Goal: Use online tool/utility: Utilize a website feature to perform a specific function

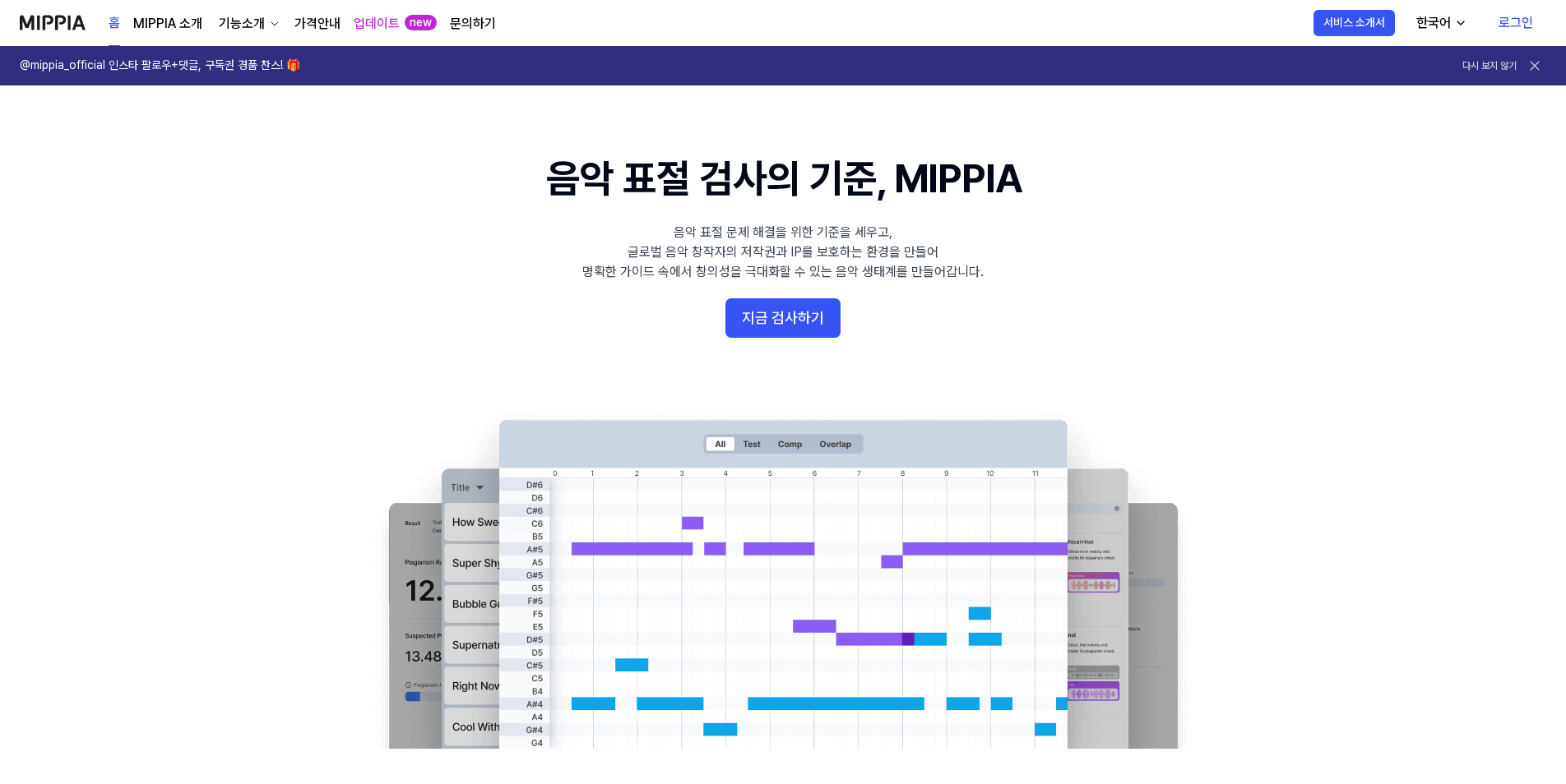
click at [1515, 28] on link "로그인" at bounding box center [1514, 23] width 60 height 46
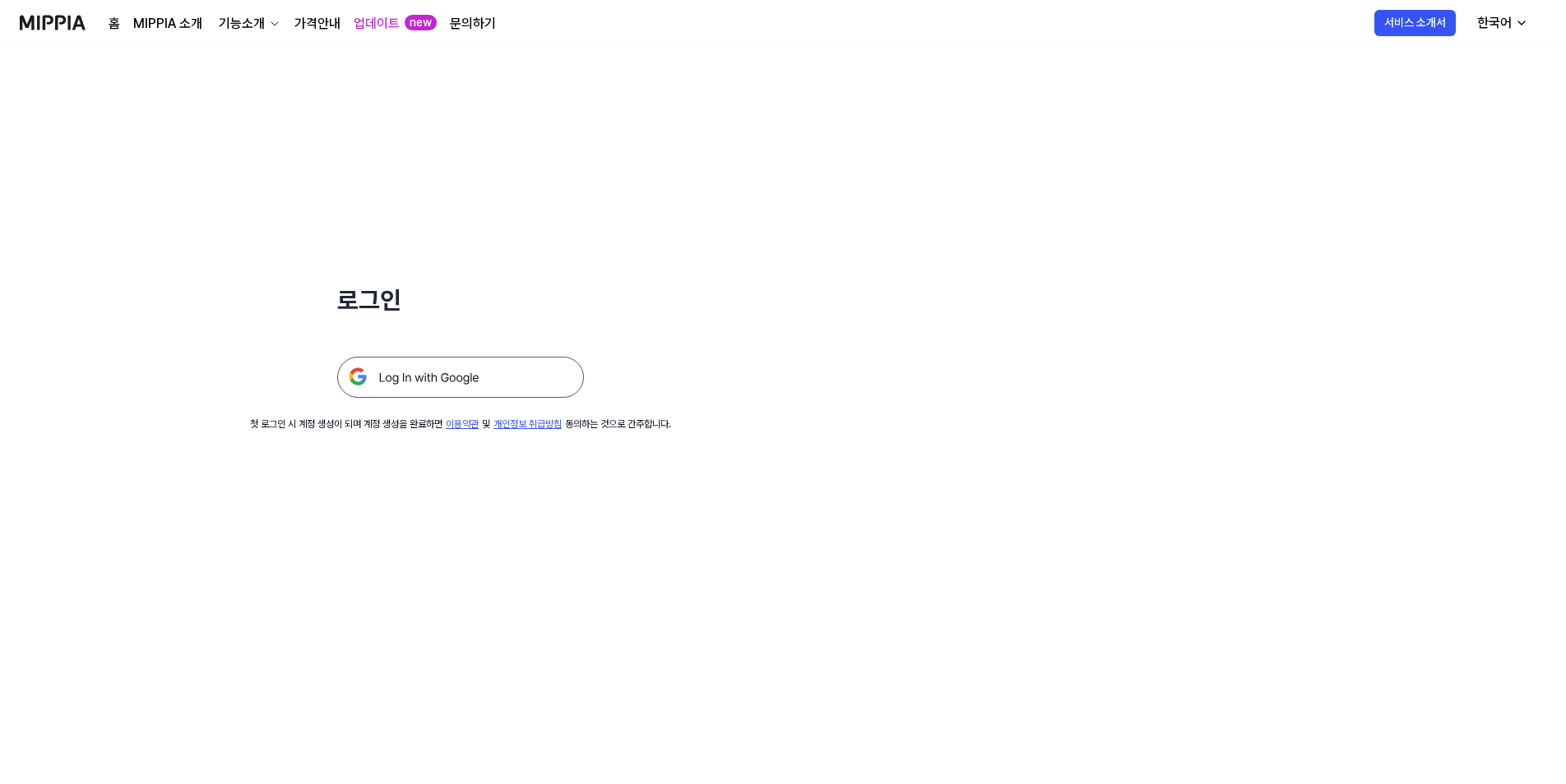
click at [384, 366] on img at bounding box center [460, 377] width 247 height 42
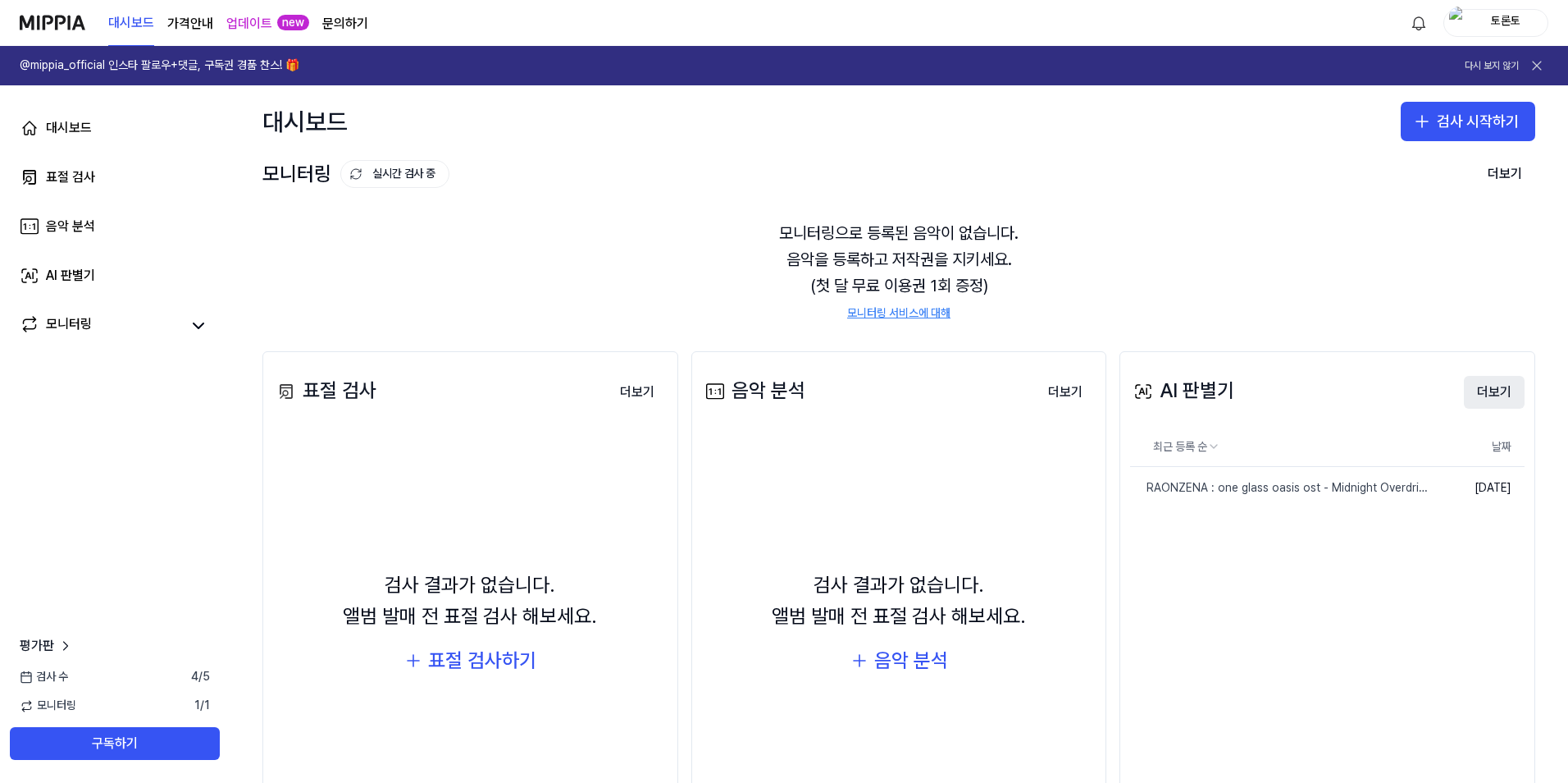
click at [1500, 395] on button "더보기" at bounding box center [1494, 392] width 60 height 33
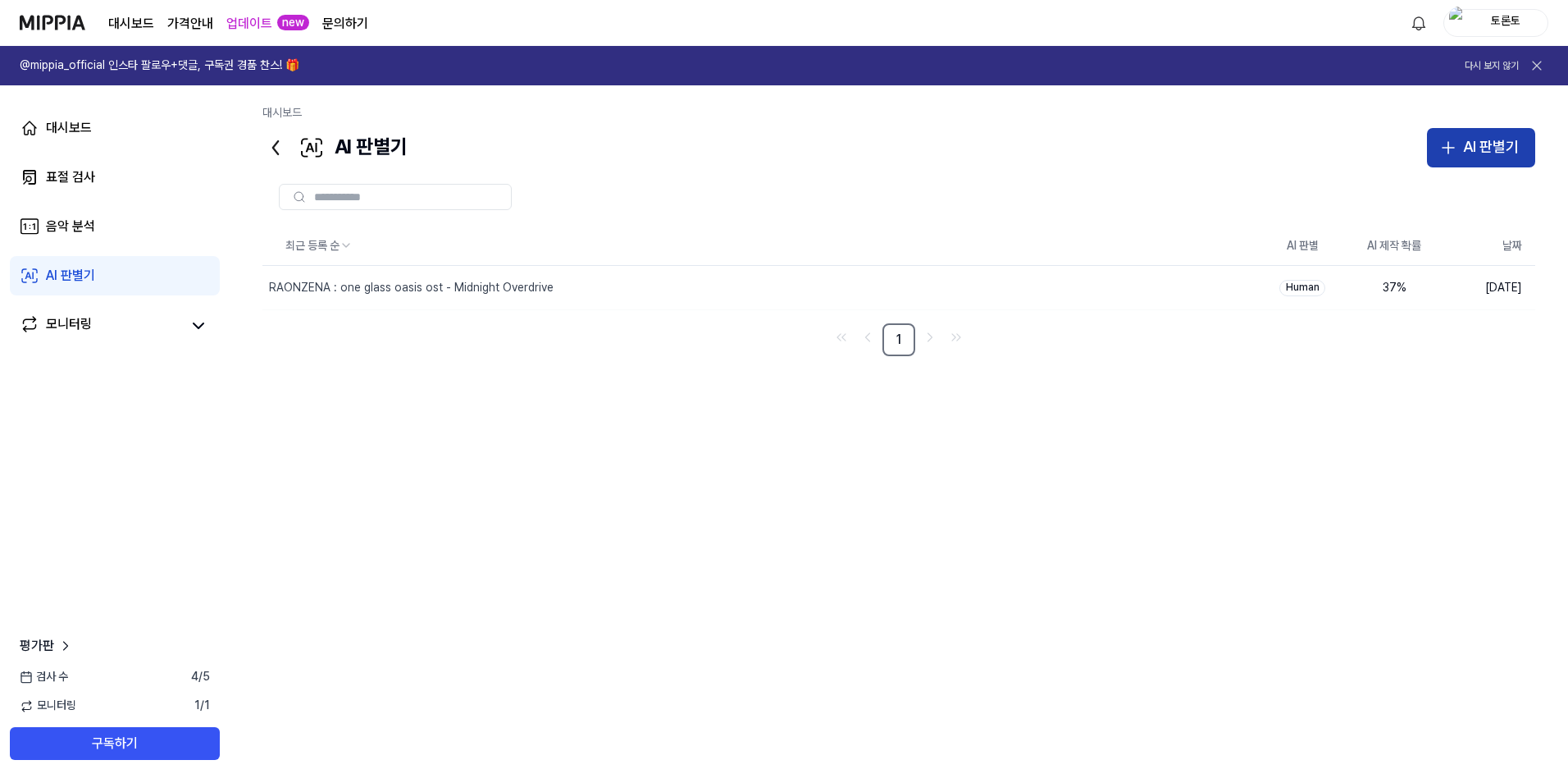
click at [1488, 145] on div "AI 판별기" at bounding box center [1491, 147] width 55 height 24
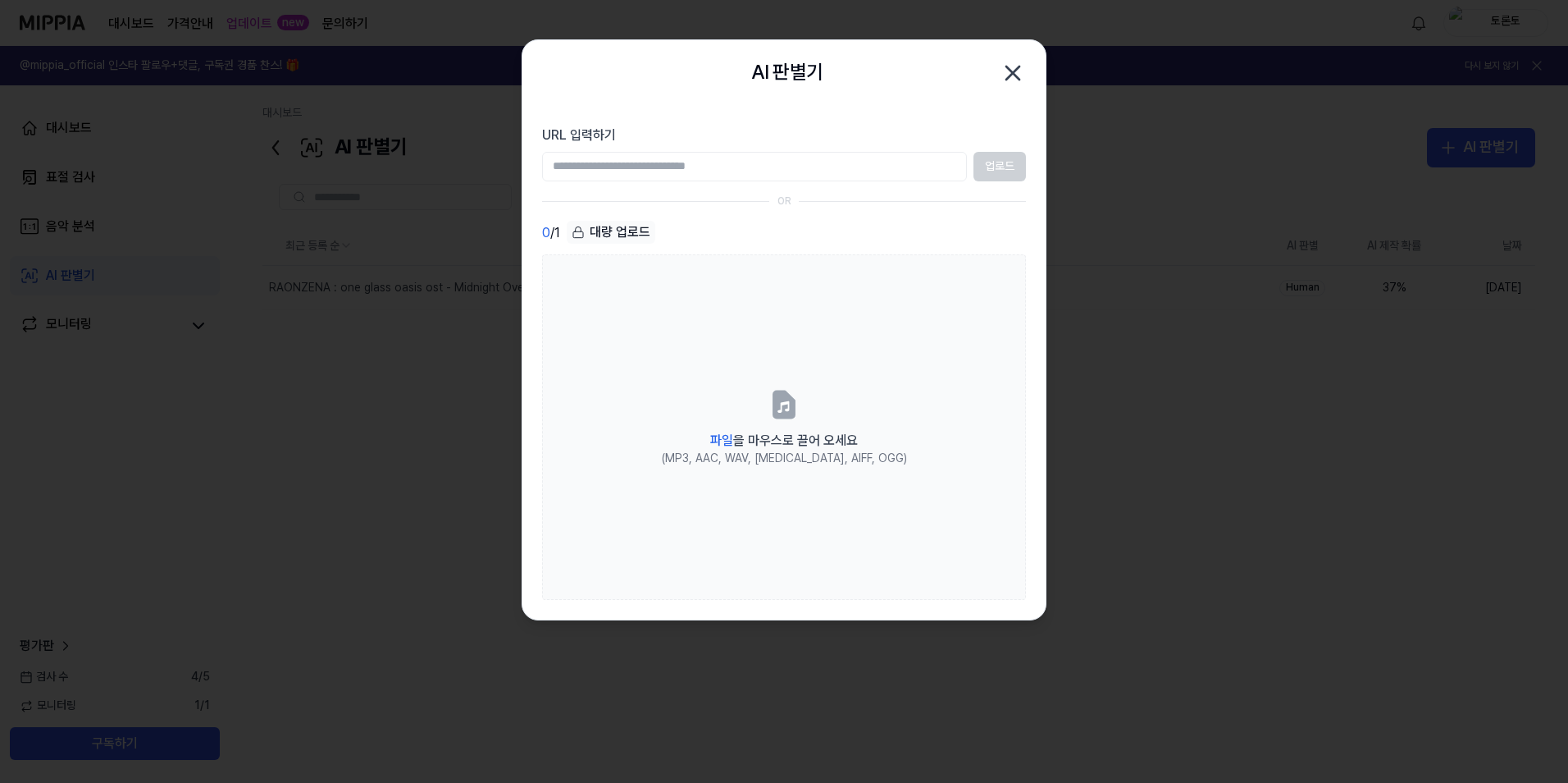
drag, startPoint x: 659, startPoint y: 187, endPoint x: 658, endPoint y: 173, distance: 14.0
click at [659, 186] on section "URL 입력하기 업로드 OR 0 / 1 대량 업로드 파일 을 마우스로 끌어 오세요 (MP3, AAC, WAV, [MEDICAL_DATA], A…" at bounding box center [784, 363] width 524 height 514
click at [658, 170] on input "URL 입력하기" at bounding box center [755, 167] width 425 height 30
paste input "**********"
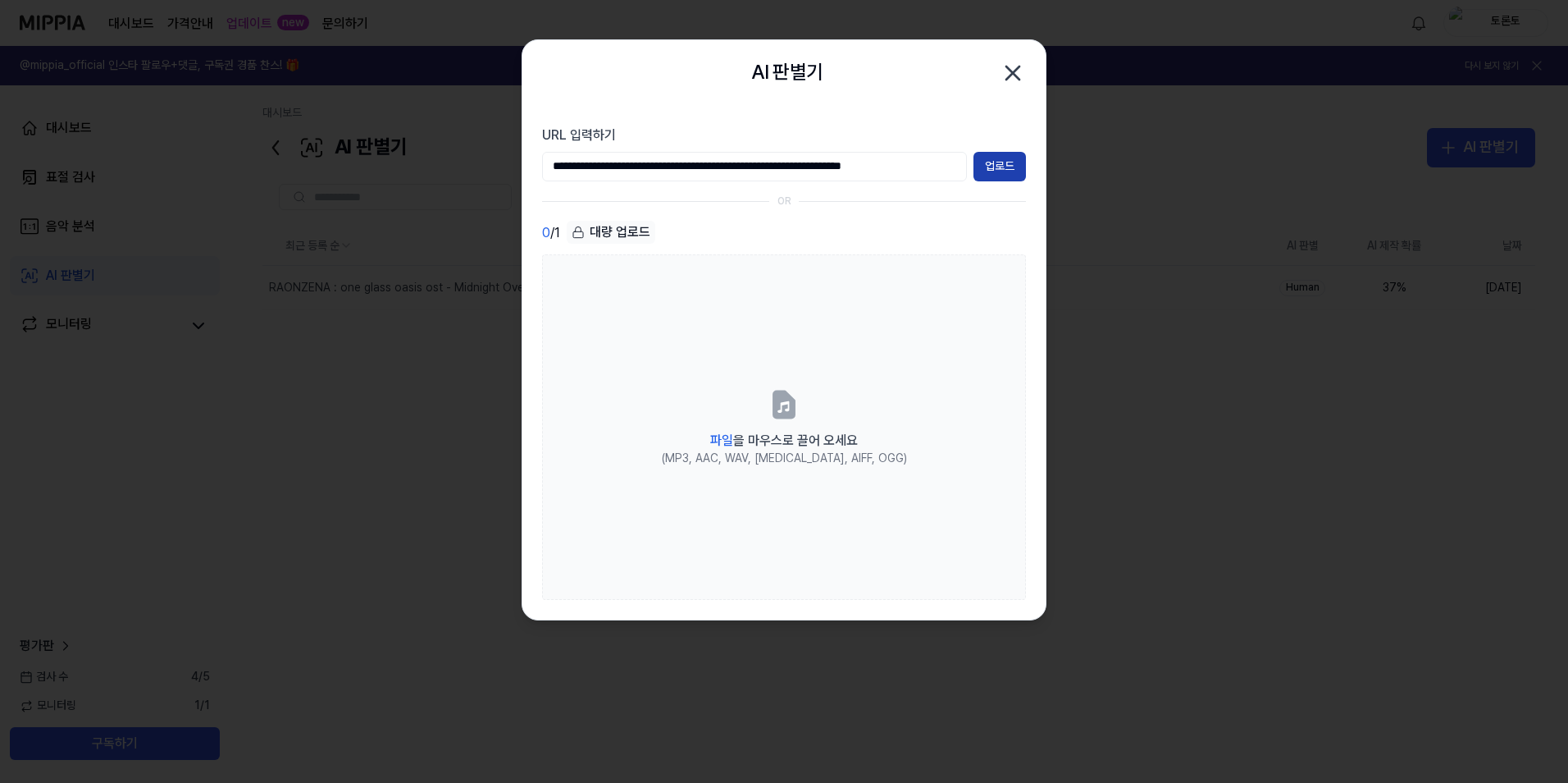
type input "**********"
click at [992, 174] on button "업로드" at bounding box center [999, 167] width 52 height 30
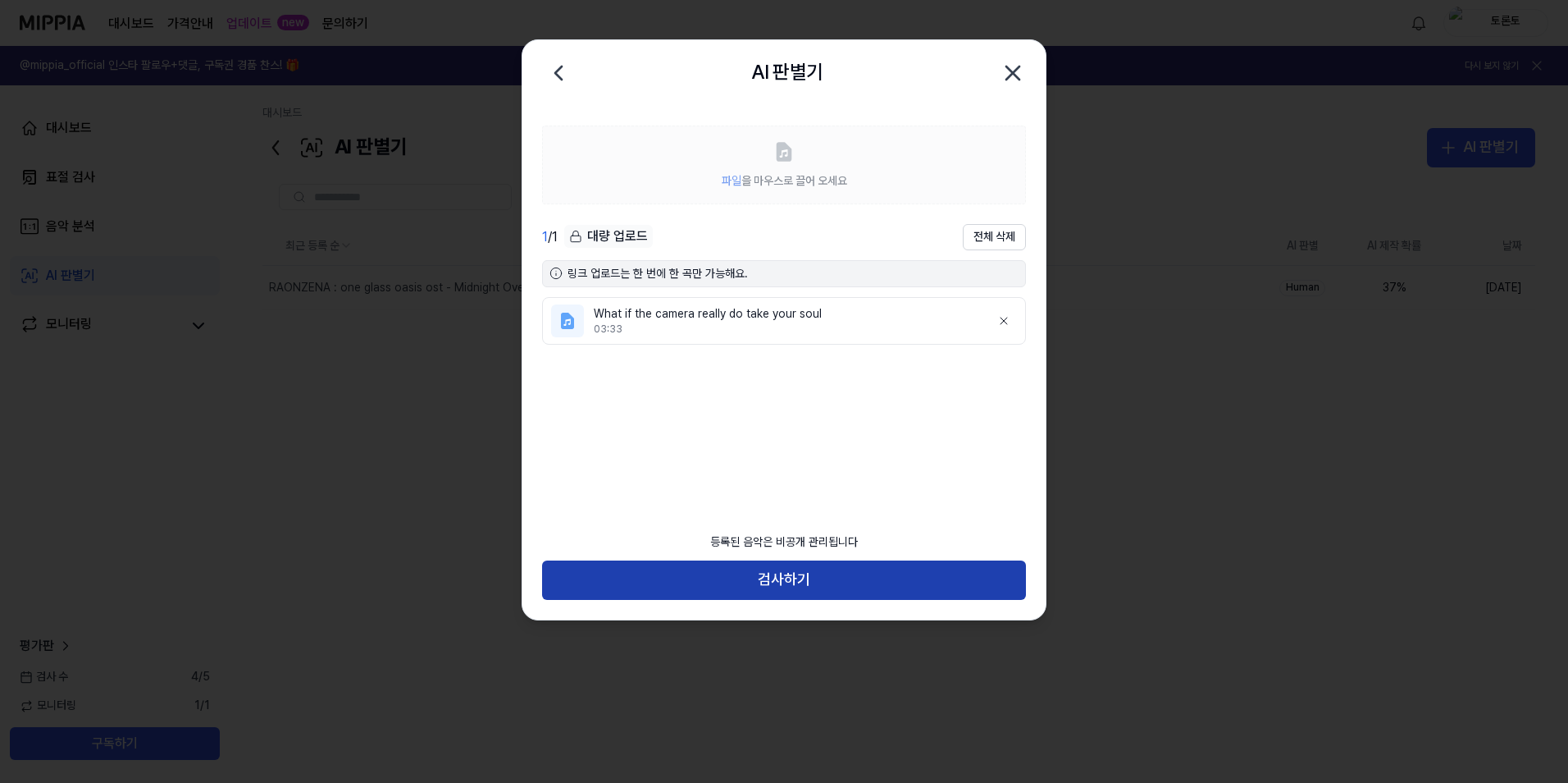
click at [901, 581] on button "검사하기" at bounding box center [784, 580] width 484 height 40
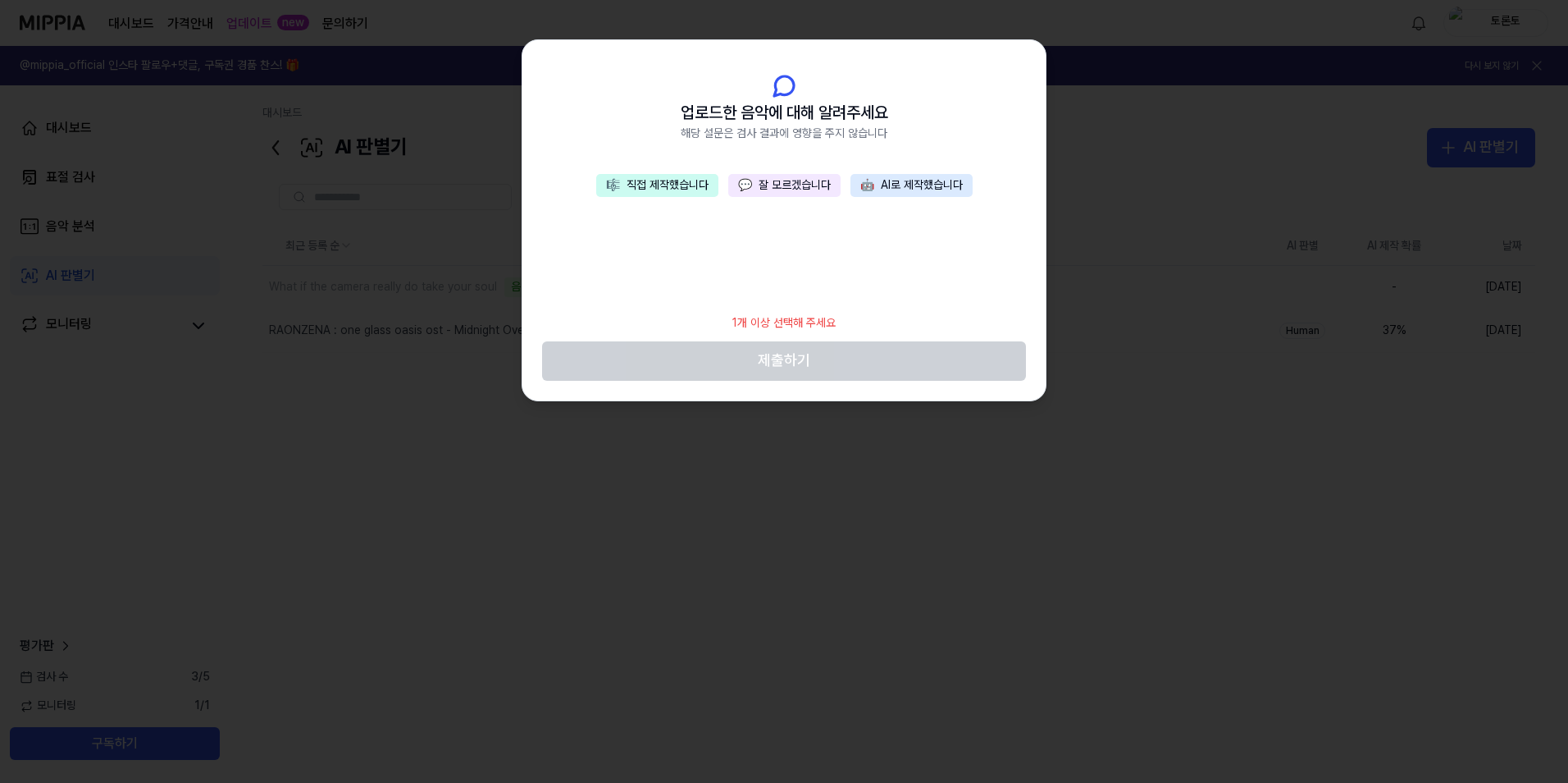
click at [774, 186] on button "💬 잘 모르겠습니다" at bounding box center [784, 185] width 113 height 23
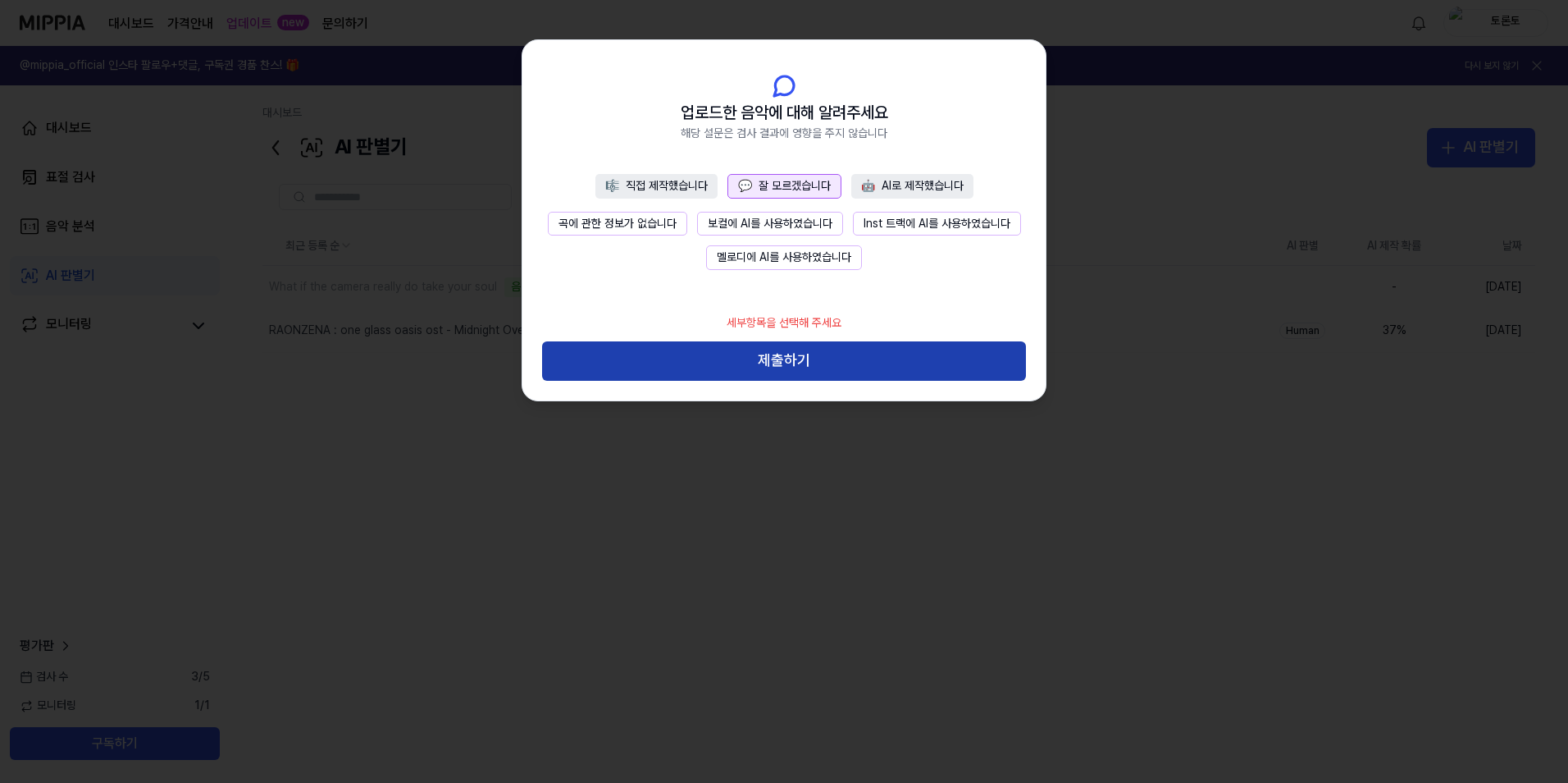
click at [782, 353] on button "제출하기" at bounding box center [784, 361] width 484 height 40
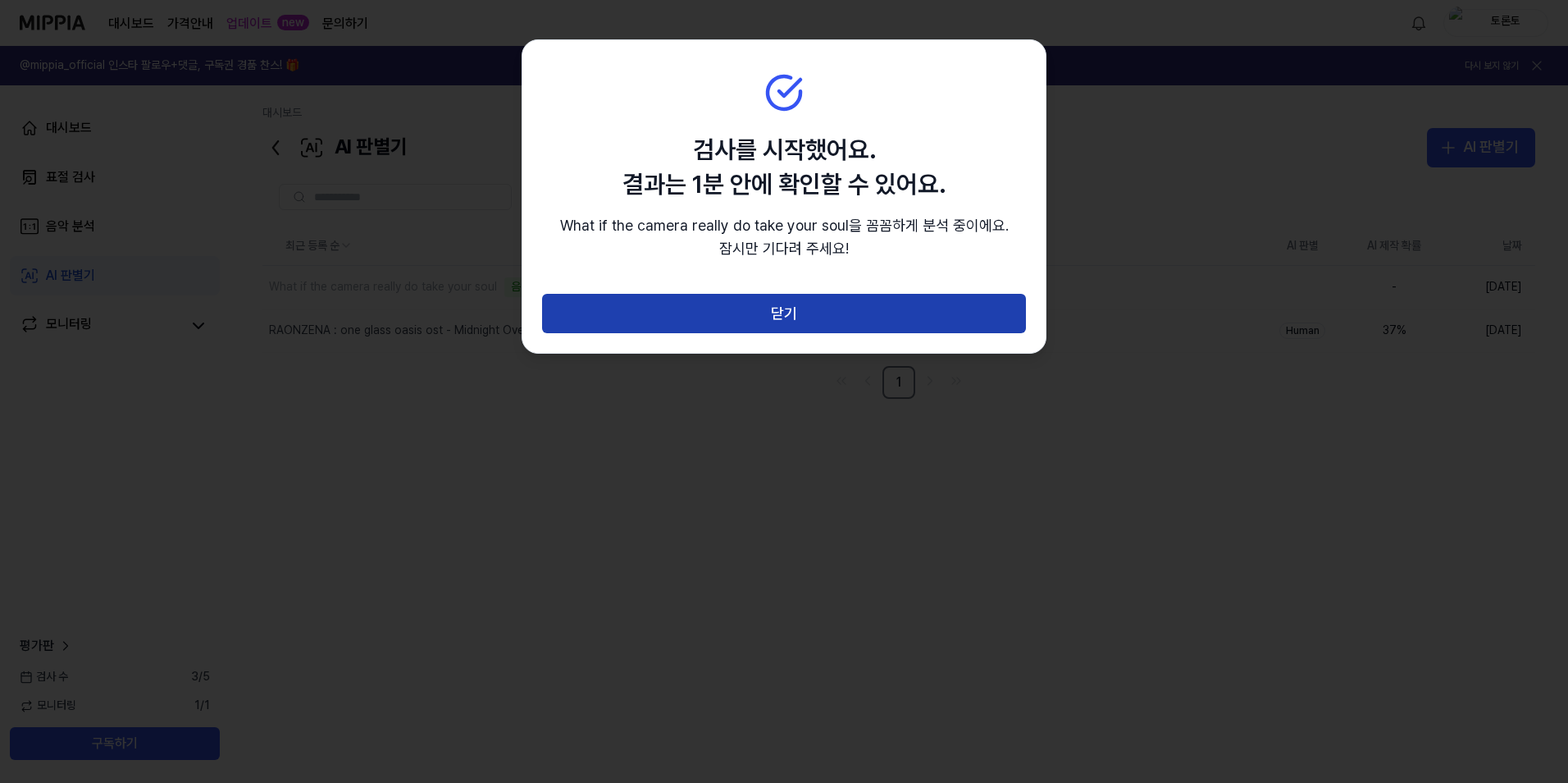
click at [795, 316] on button "닫기" at bounding box center [784, 313] width 484 height 40
